Goal: Transaction & Acquisition: Purchase product/service

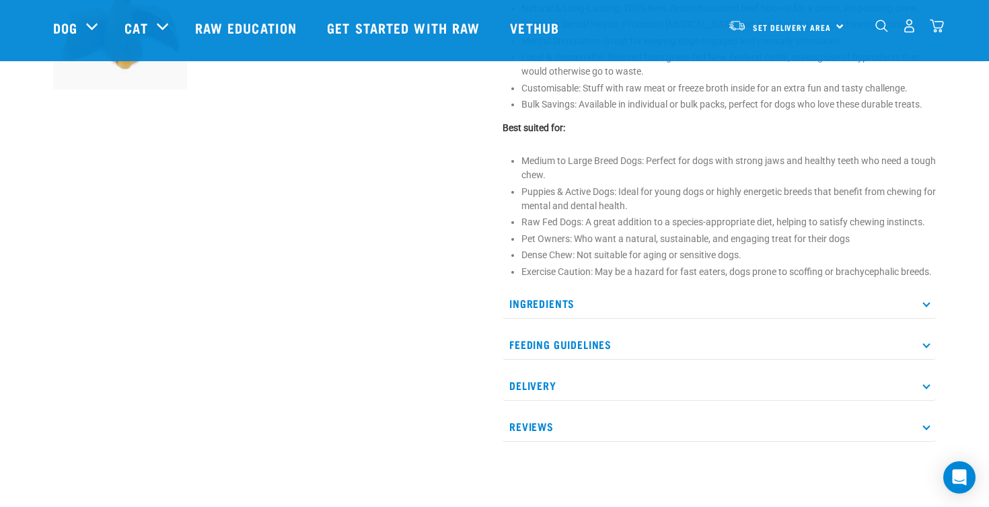
scroll to position [596, 0]
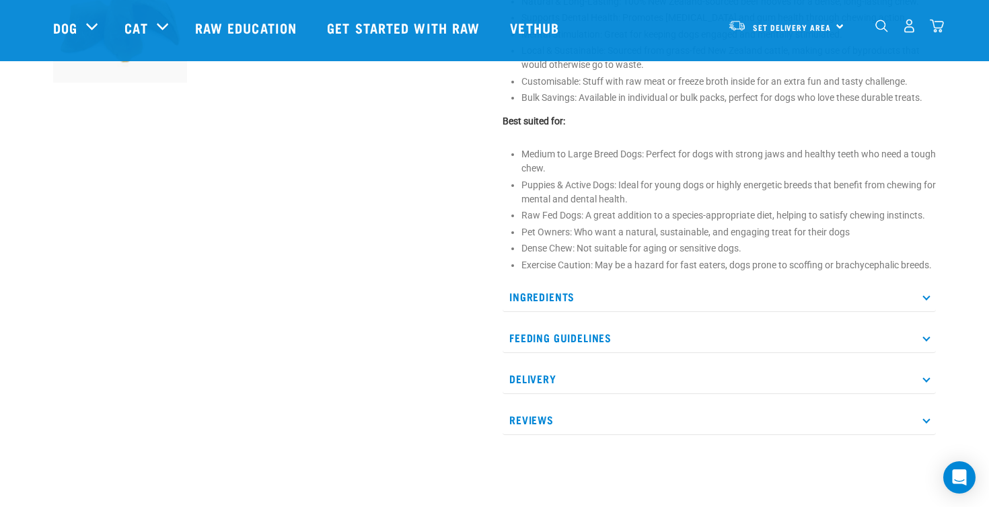
click at [664, 344] on p "Feeding Guidelines" at bounding box center [718, 338] width 433 height 30
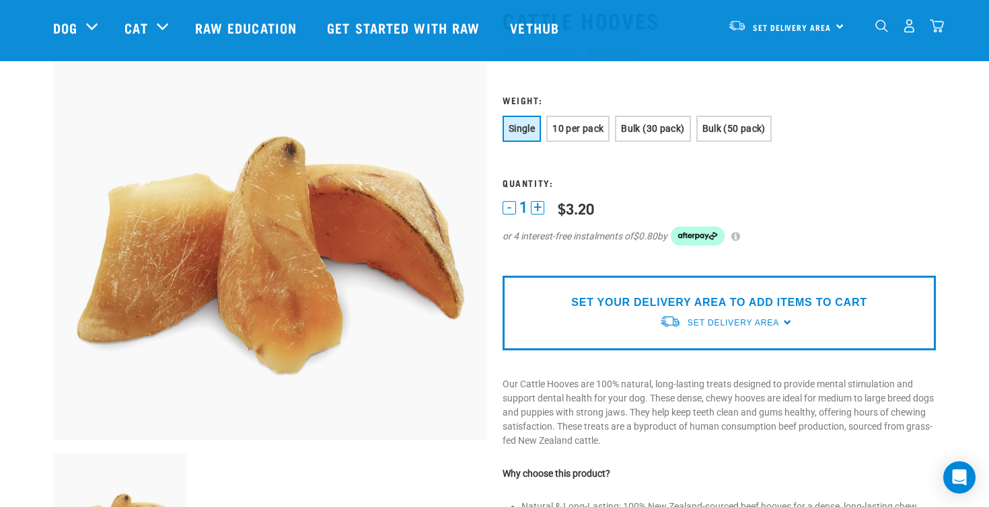
scroll to position [0, 0]
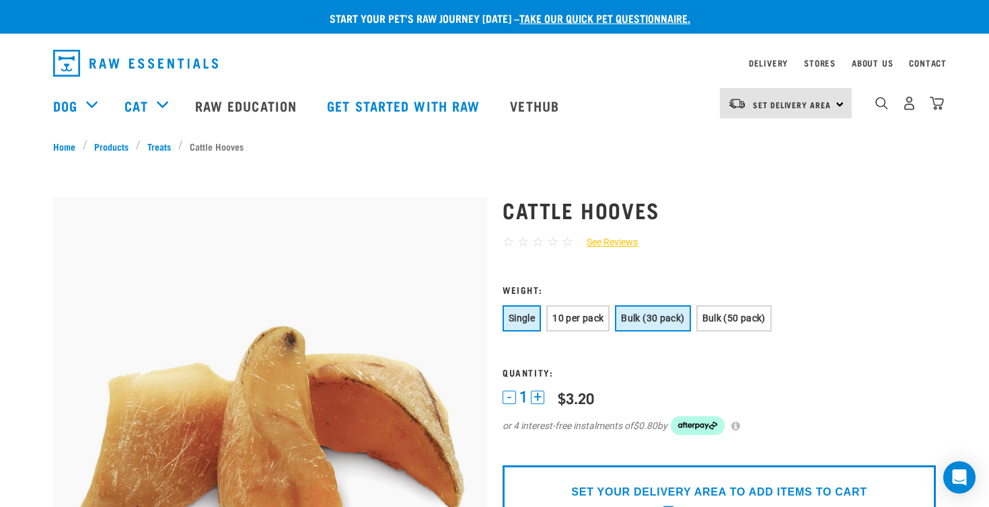
click at [659, 323] on span "Bulk (30 pack)" at bounding box center [652, 318] width 63 height 11
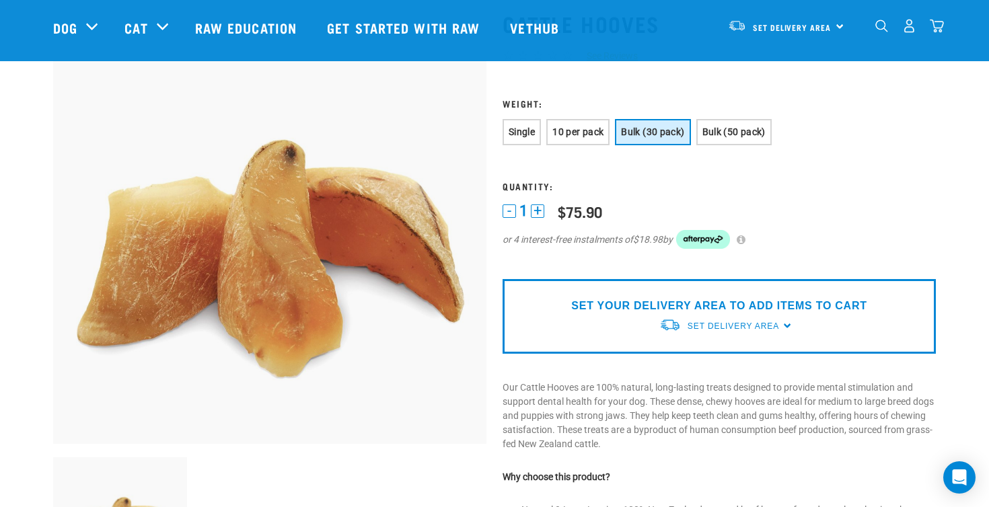
scroll to position [85, 0]
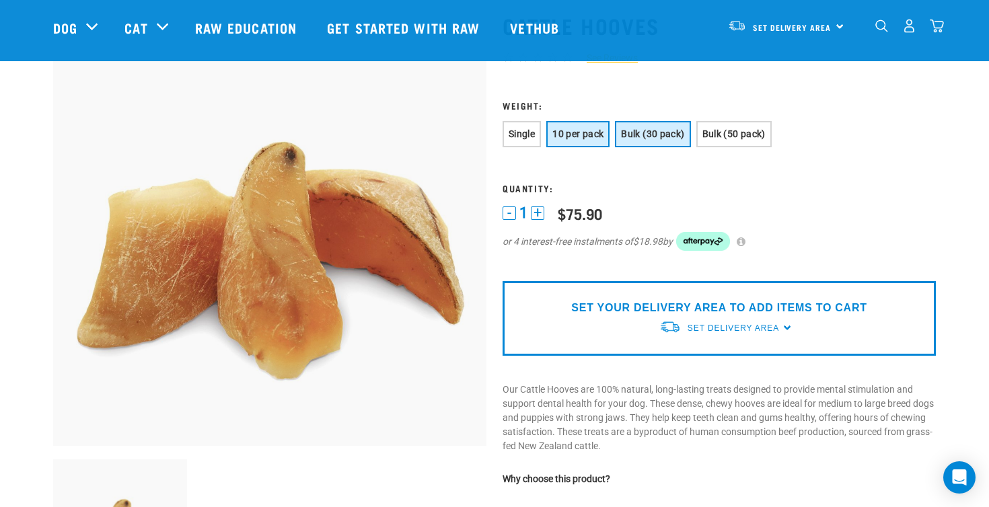
click at [580, 139] on span "10 per pack" at bounding box center [577, 133] width 51 height 11
click at [637, 132] on span "Bulk (30 pack)" at bounding box center [652, 133] width 63 height 11
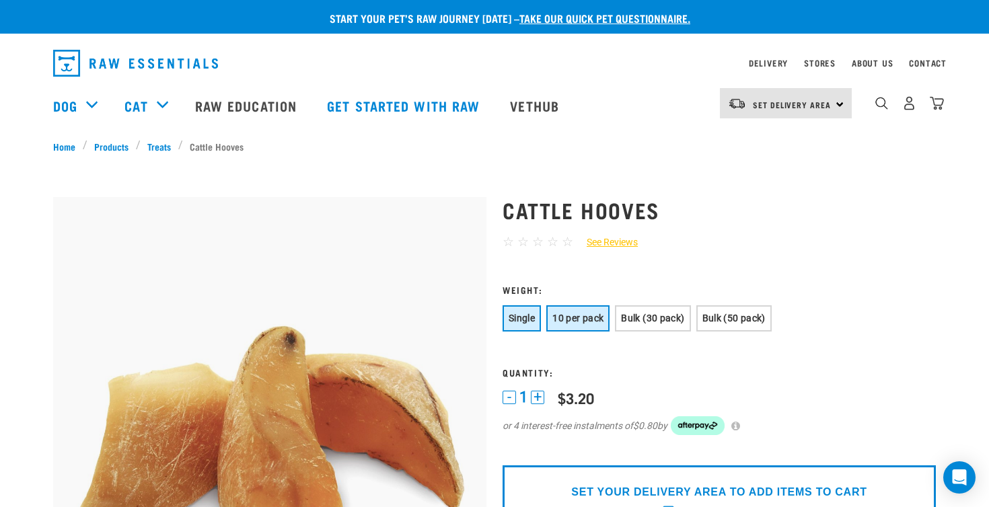
click at [580, 312] on button "10 per pack" at bounding box center [577, 318] width 63 height 26
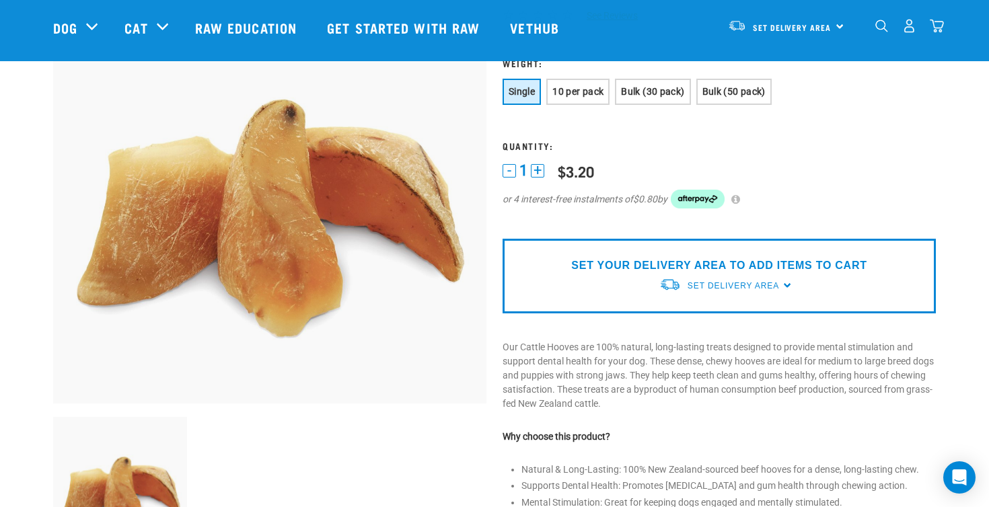
scroll to position [124, 0]
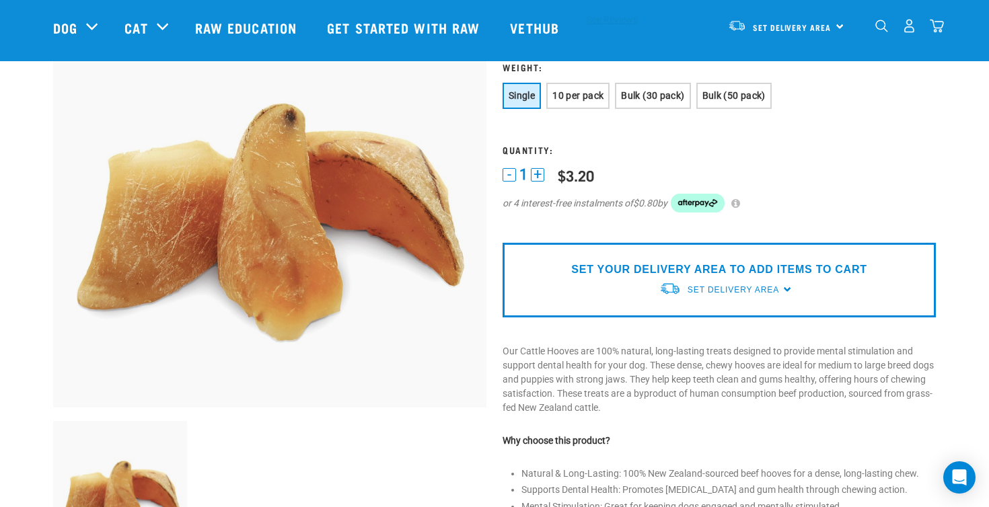
click at [686, 291] on div "Set Delivery Area North Island South Island" at bounding box center [719, 290] width 120 height 24
click at [684, 315] on link "[GEOGRAPHIC_DATA]" at bounding box center [726, 321] width 134 height 22
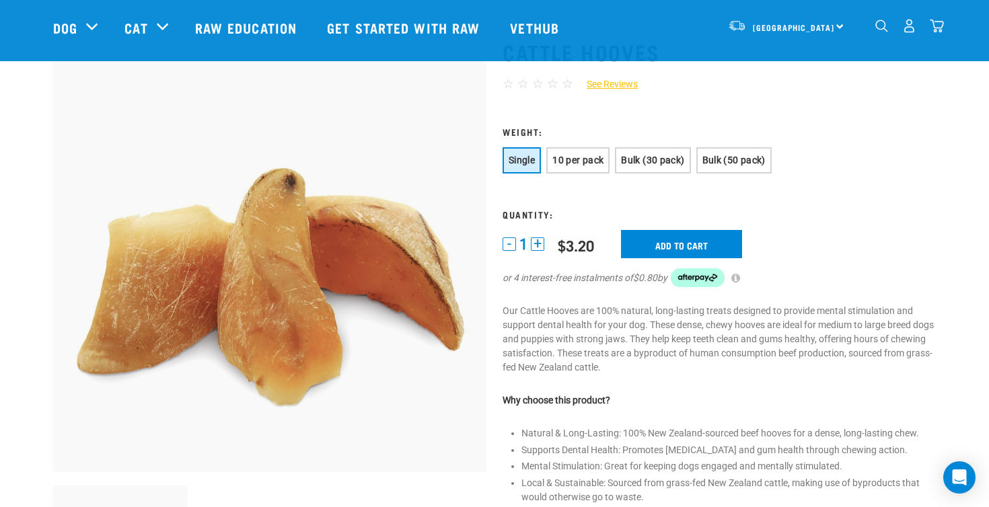
scroll to position [51, 0]
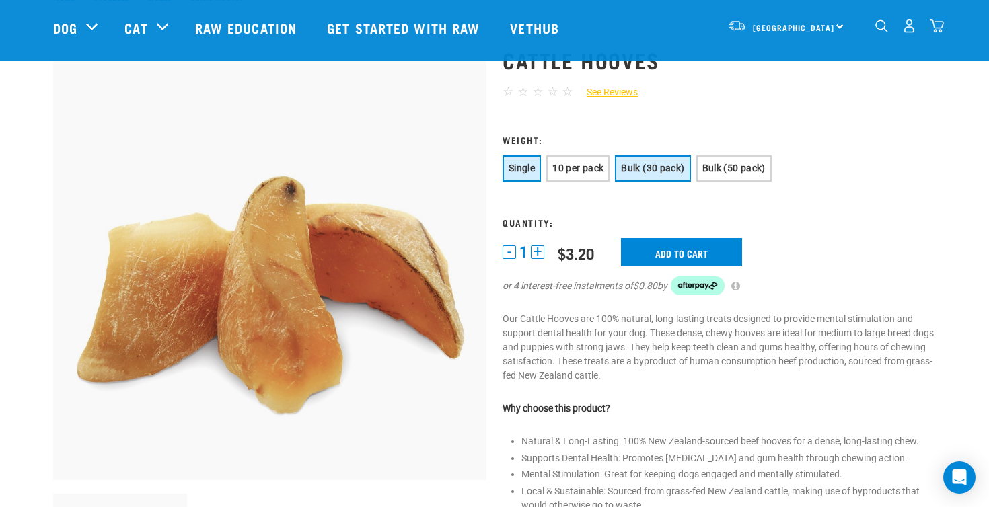
click at [638, 163] on span "Bulk (30 pack)" at bounding box center [652, 168] width 63 height 11
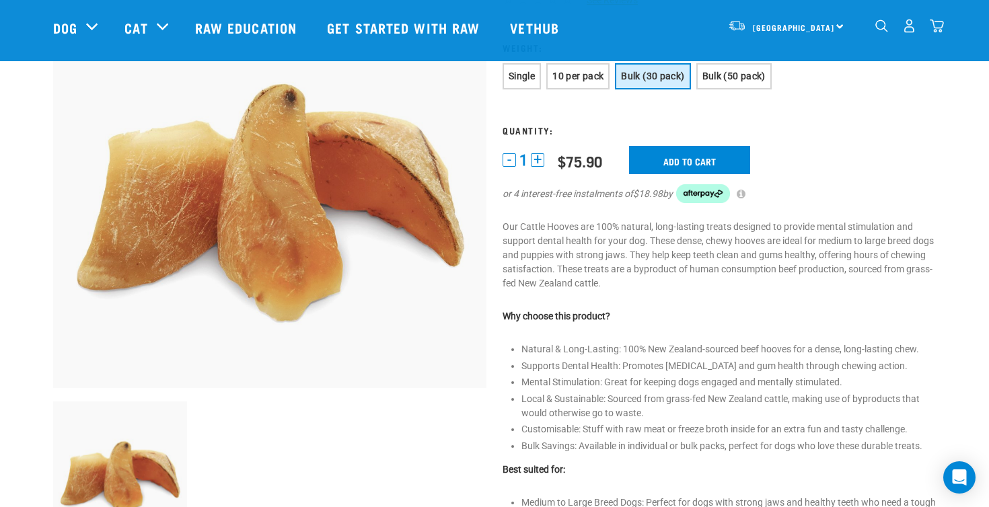
scroll to position [0, 0]
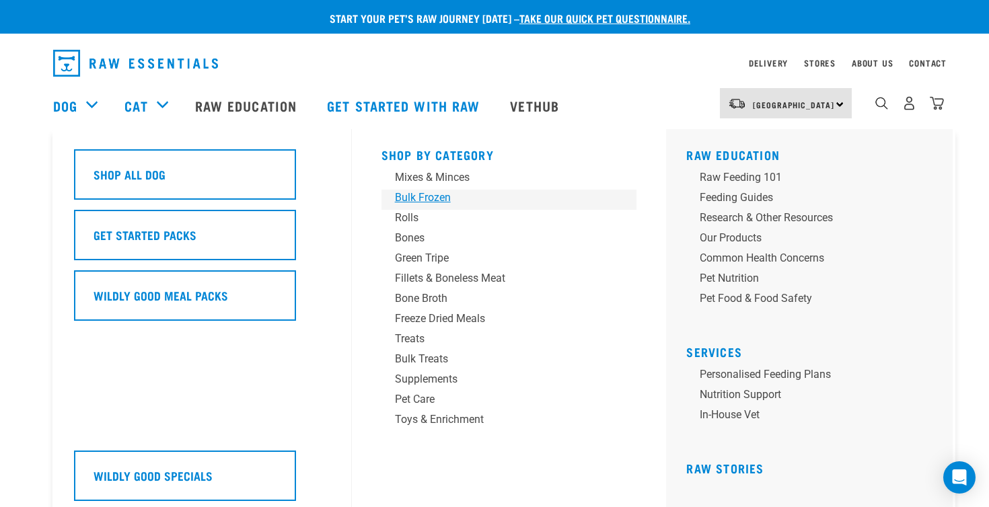
click at [408, 204] on div "Bulk Frozen" at bounding box center [500, 198] width 210 height 16
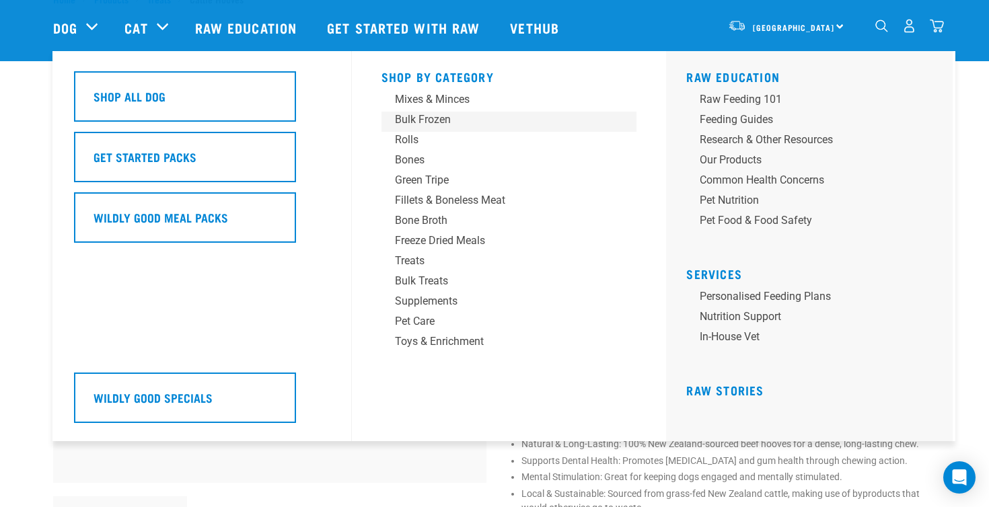
scroll to position [145, 0]
